Goal: Transaction & Acquisition: Obtain resource

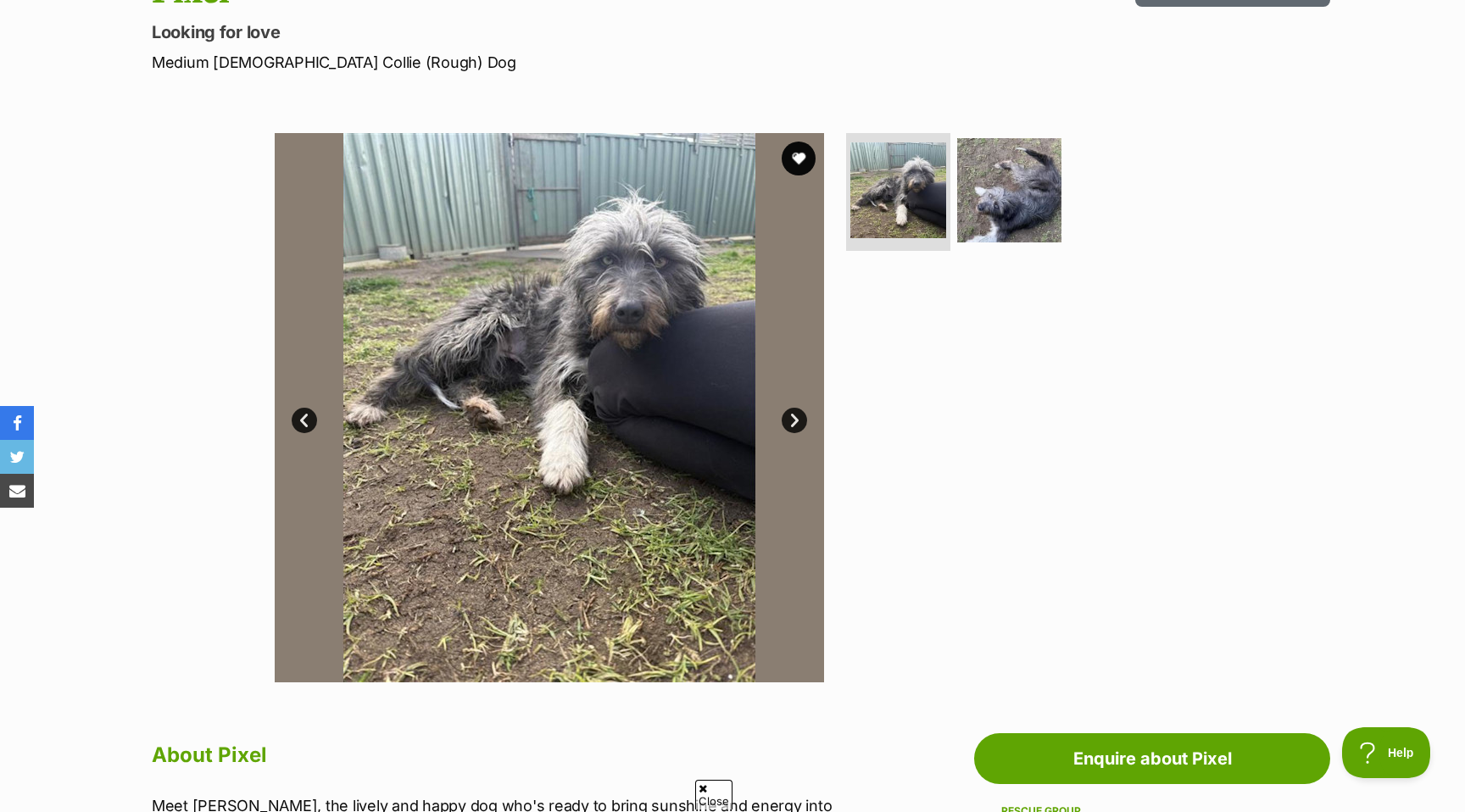
click at [792, 415] on link "Next" at bounding box center [794, 420] width 25 height 25
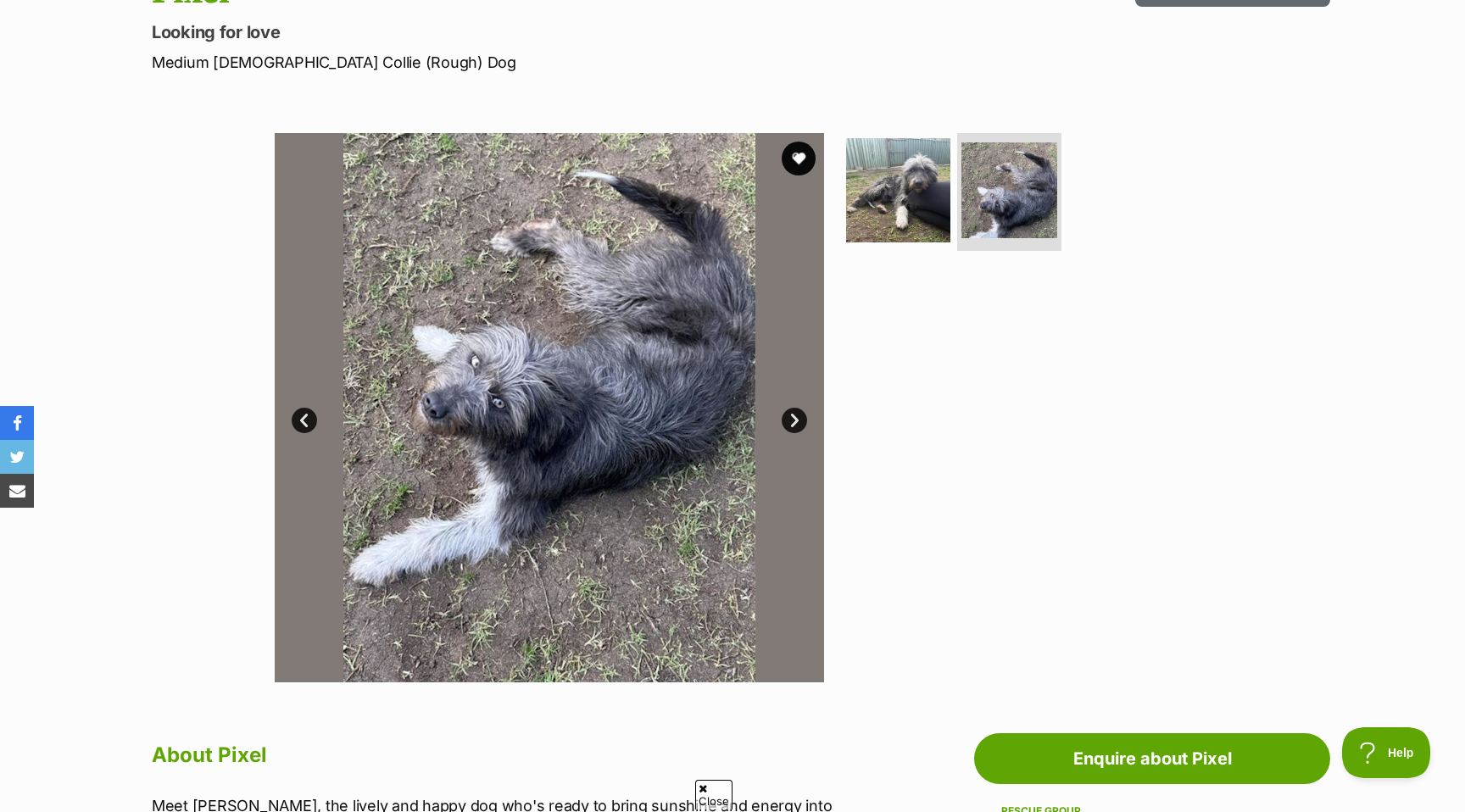
click at [792, 415] on link "Next" at bounding box center [794, 420] width 25 height 25
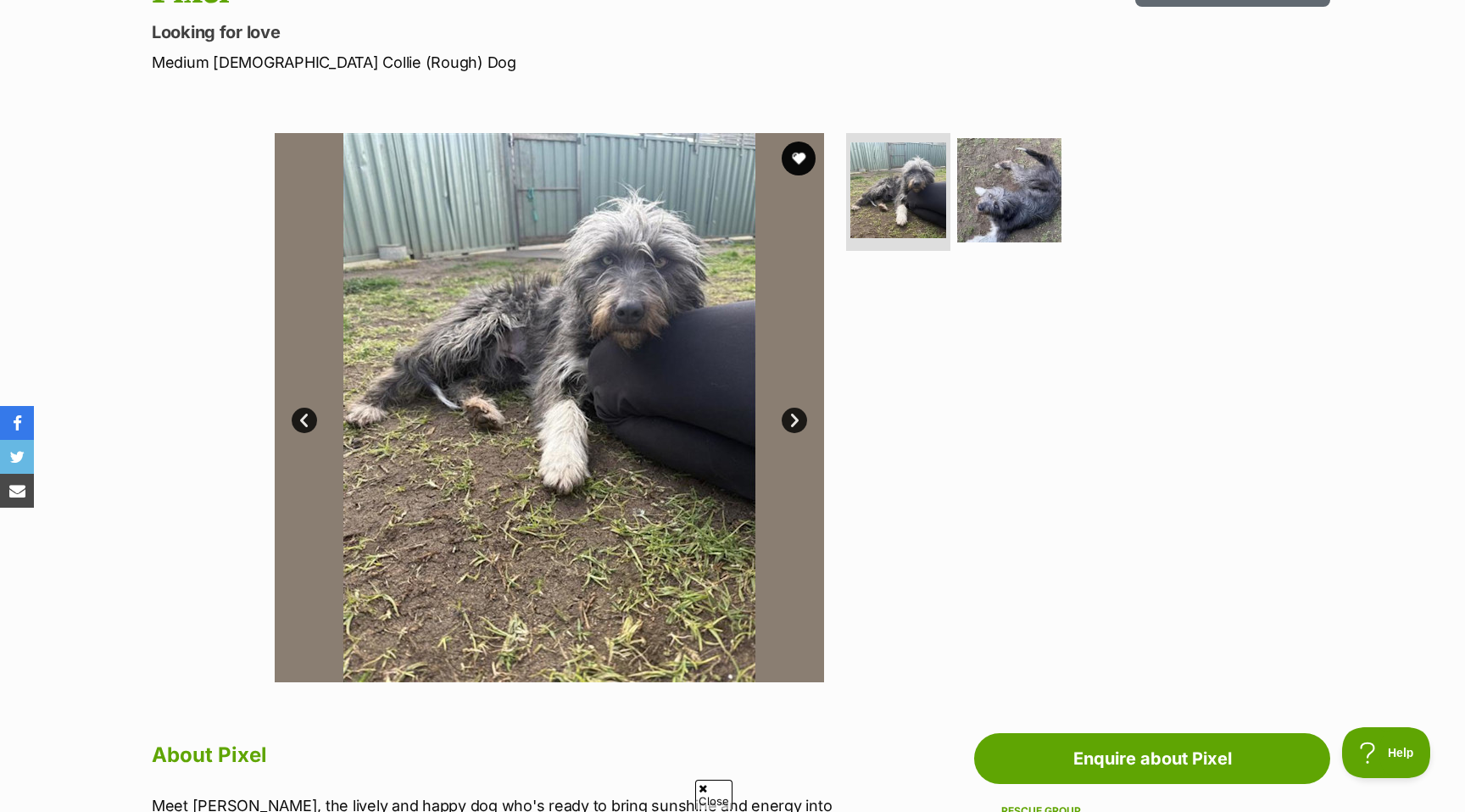
click at [796, 413] on link "Next" at bounding box center [794, 420] width 25 height 25
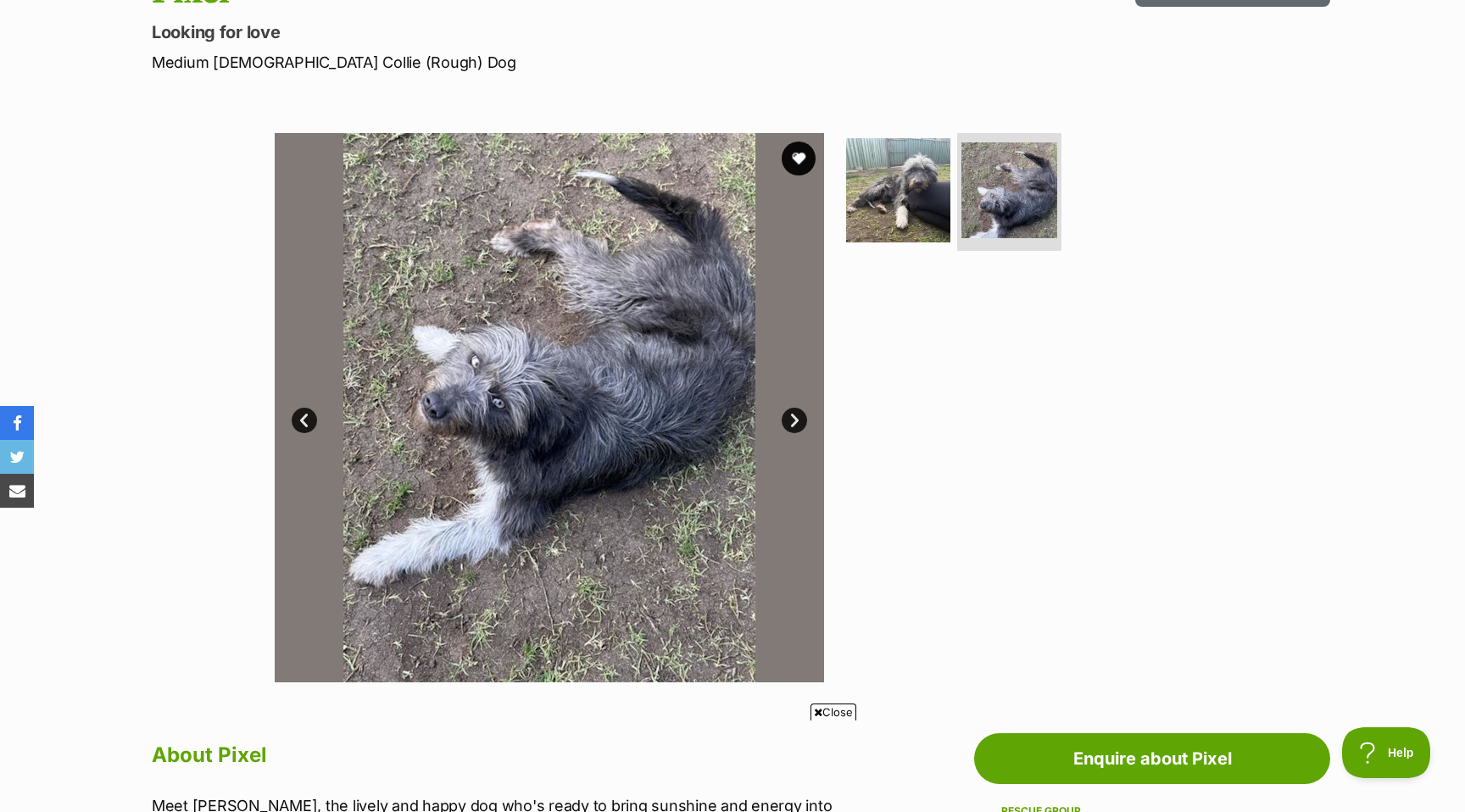
click at [796, 413] on link "Next" at bounding box center [794, 420] width 25 height 25
